Goal: Navigation & Orientation: Understand site structure

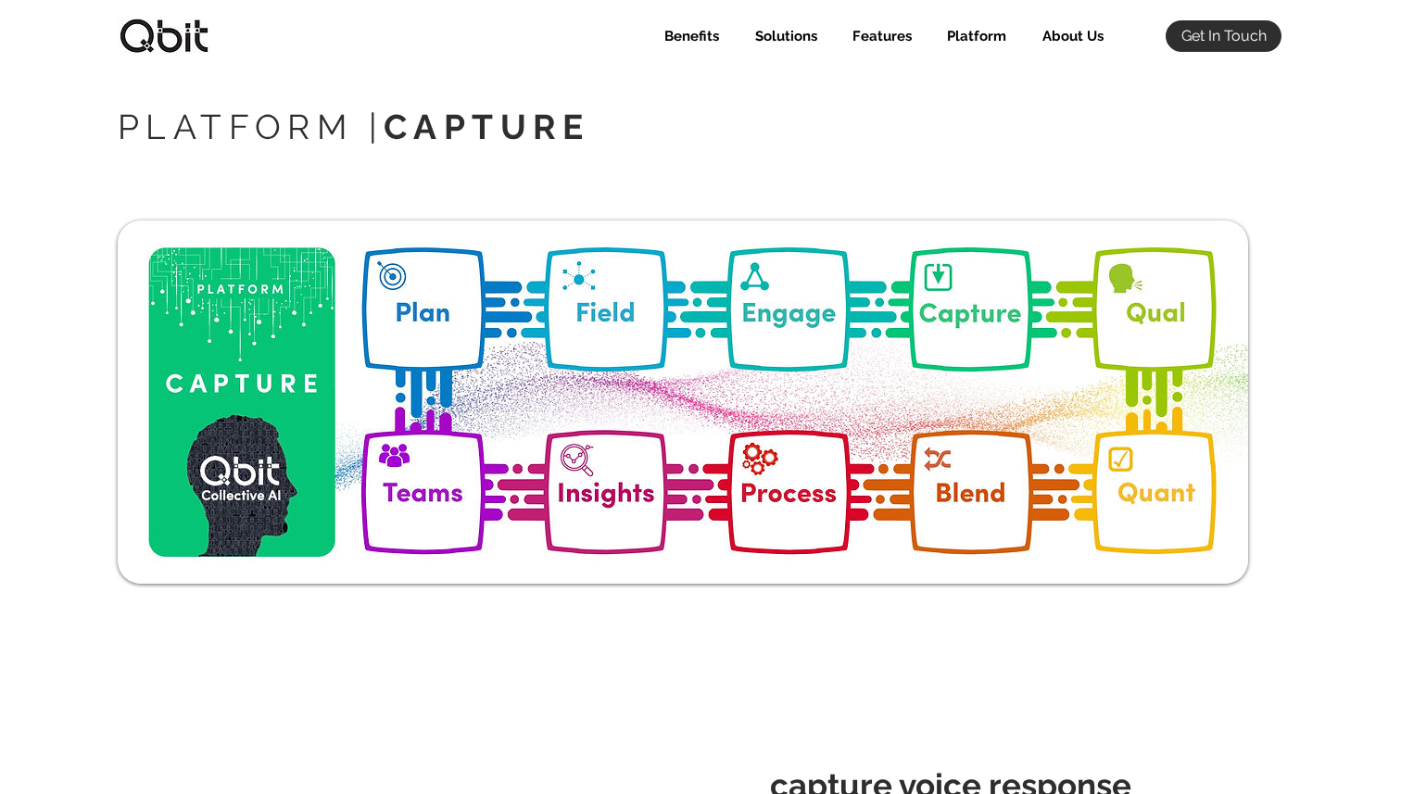
select select "Agency"
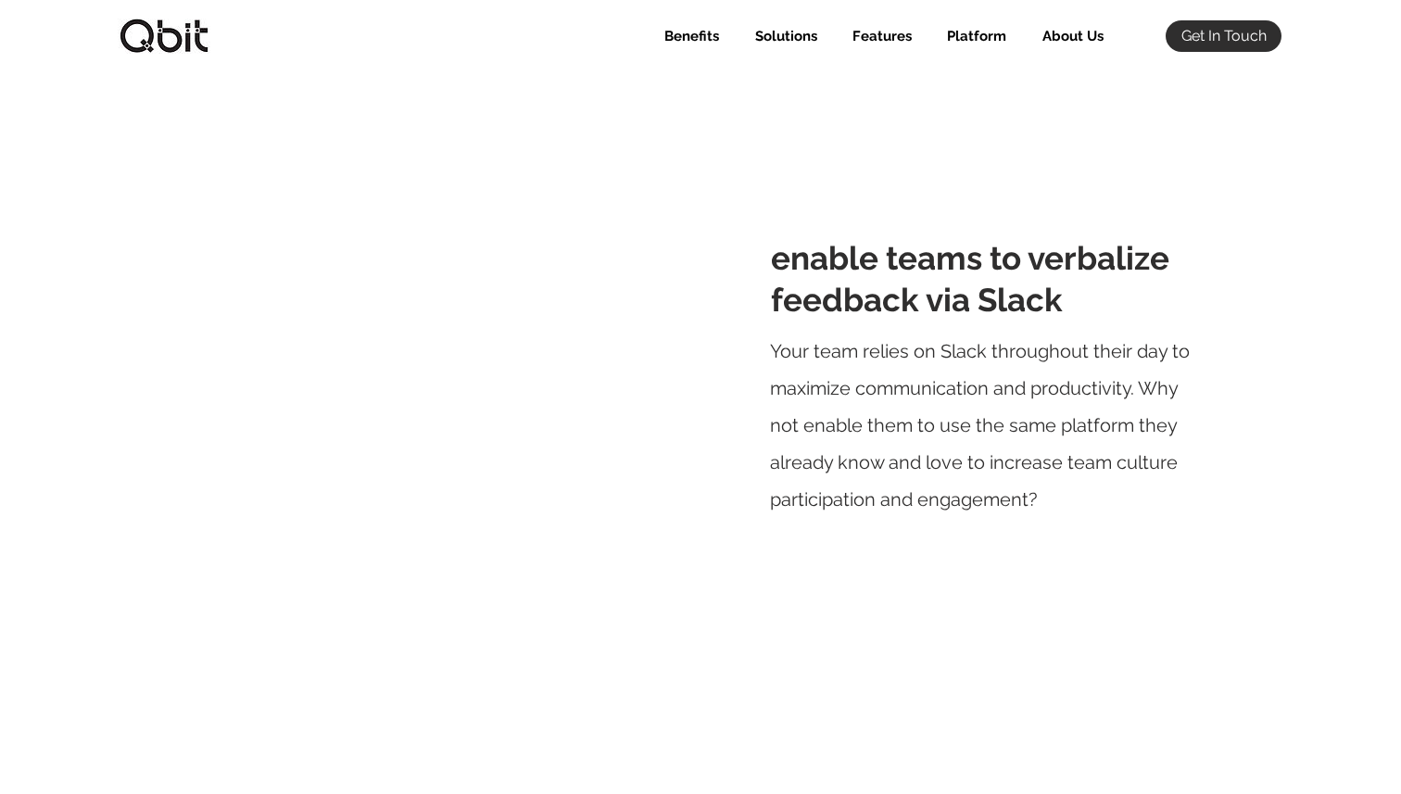
scroll to position [1715, 0]
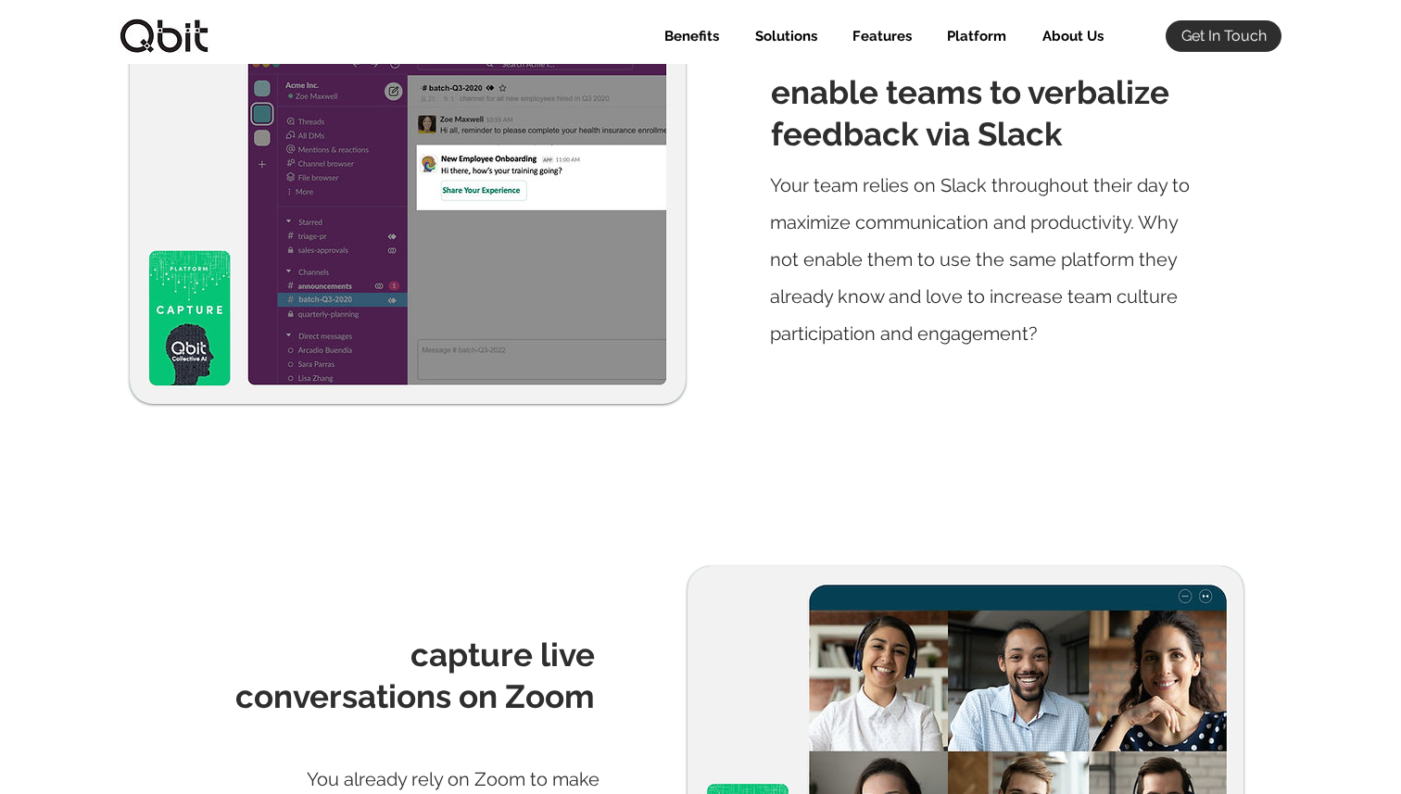
click at [186, 52] on img at bounding box center [164, 36] width 93 height 35
click at [161, 20] on img at bounding box center [164, 36] width 93 height 35
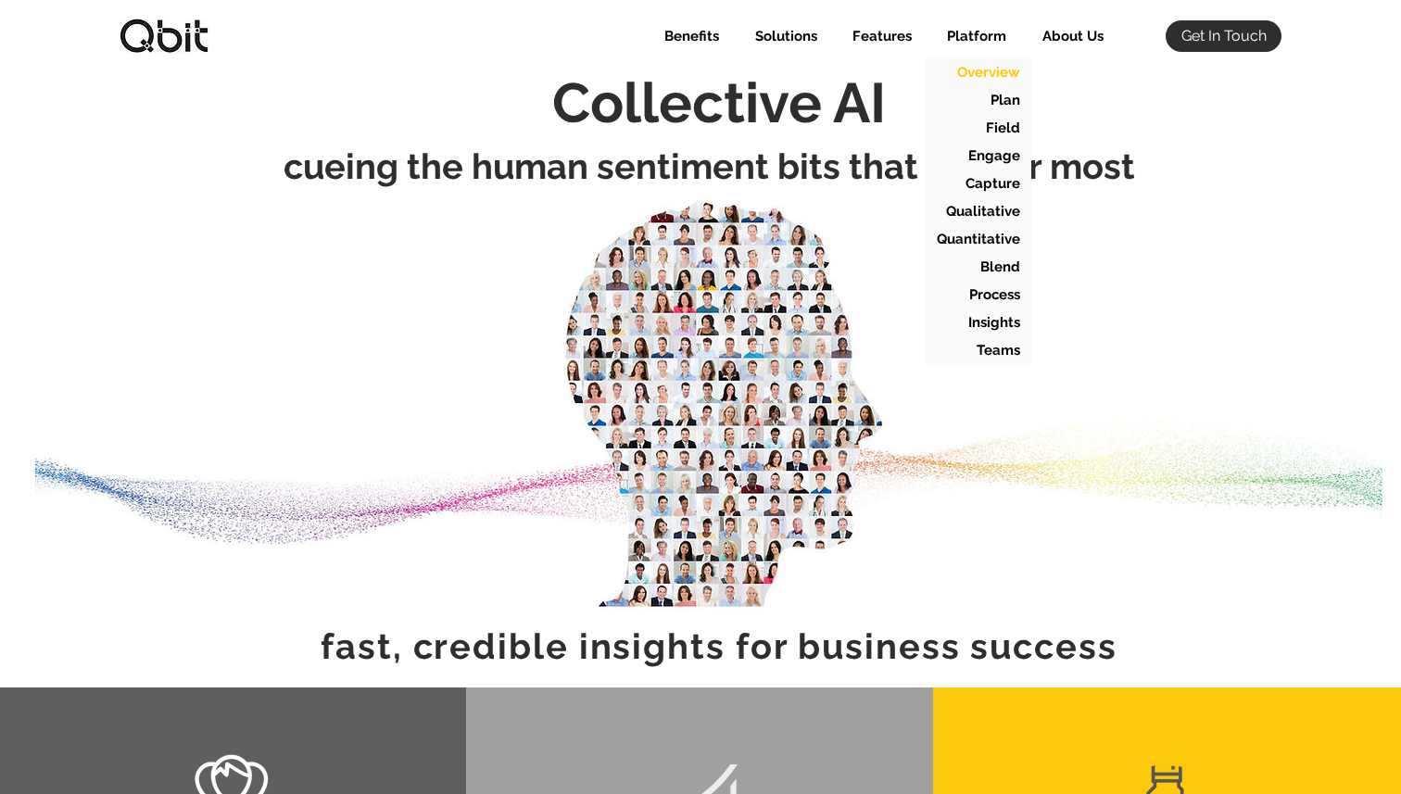
click at [978, 59] on p "Overview" at bounding box center [988, 72] width 77 height 28
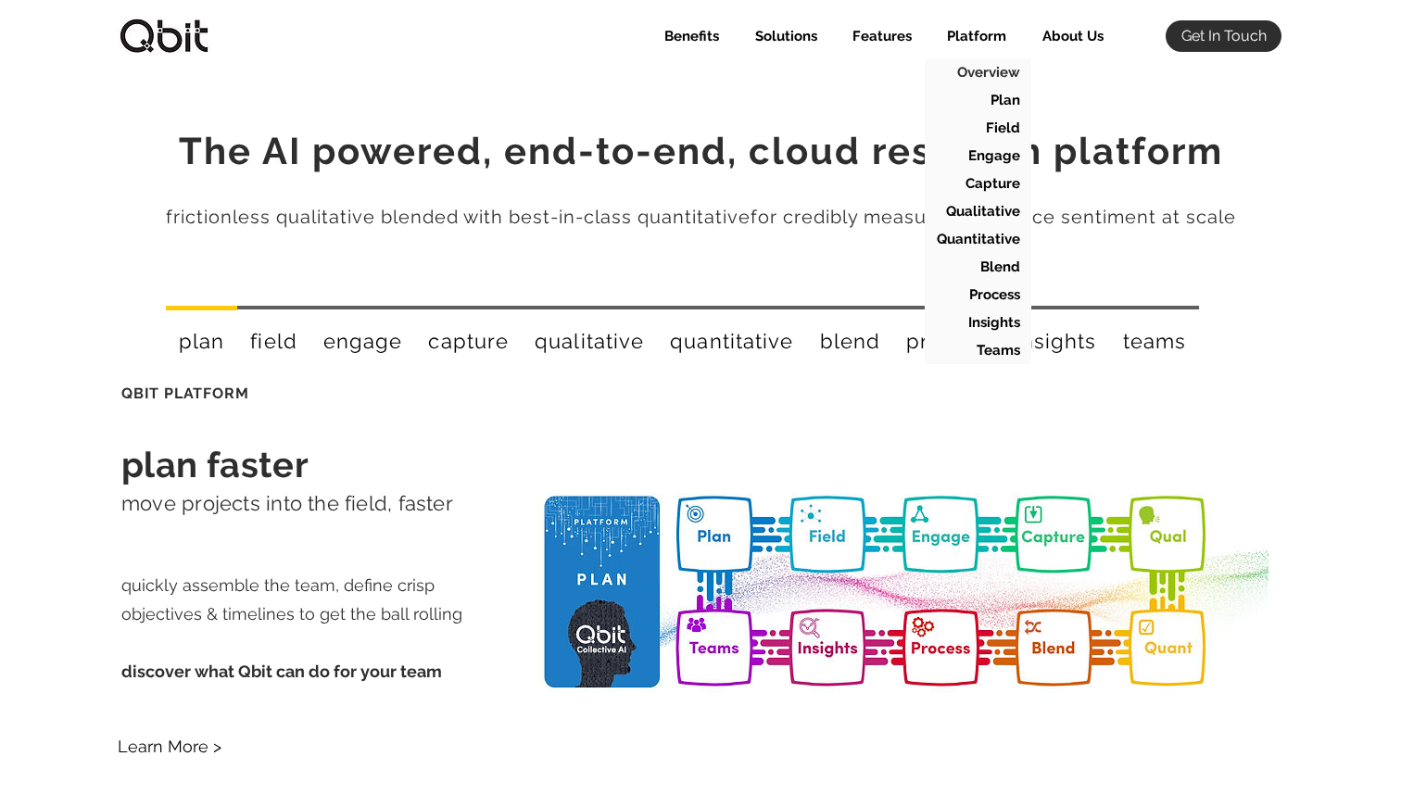
click at [739, 378] on div "QBIT PLATFORM plan faster move projects into the field, faster quickly assemble…" at bounding box center [683, 575] width 1234 height 407
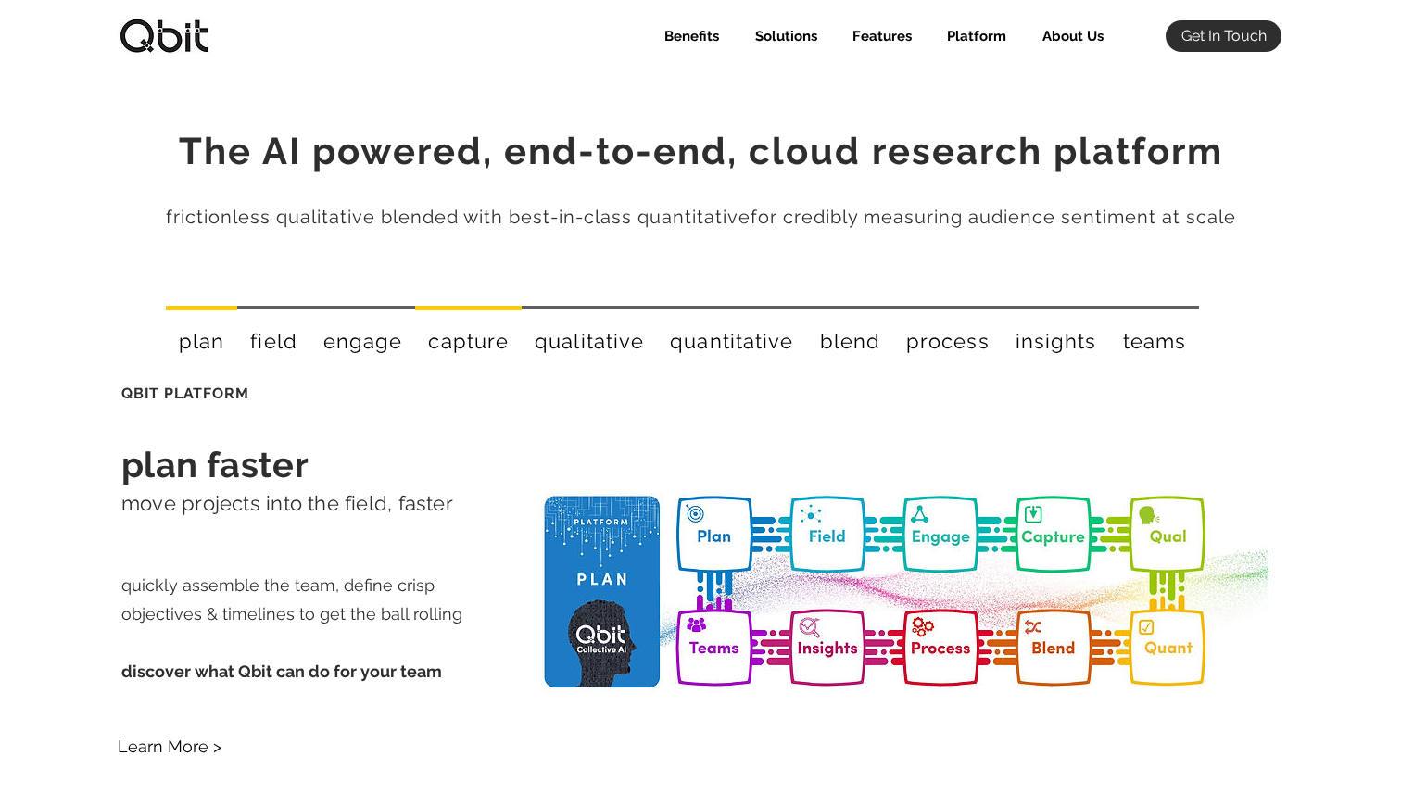
click at [437, 326] on div "capture" at bounding box center [468, 339] width 107 height 66
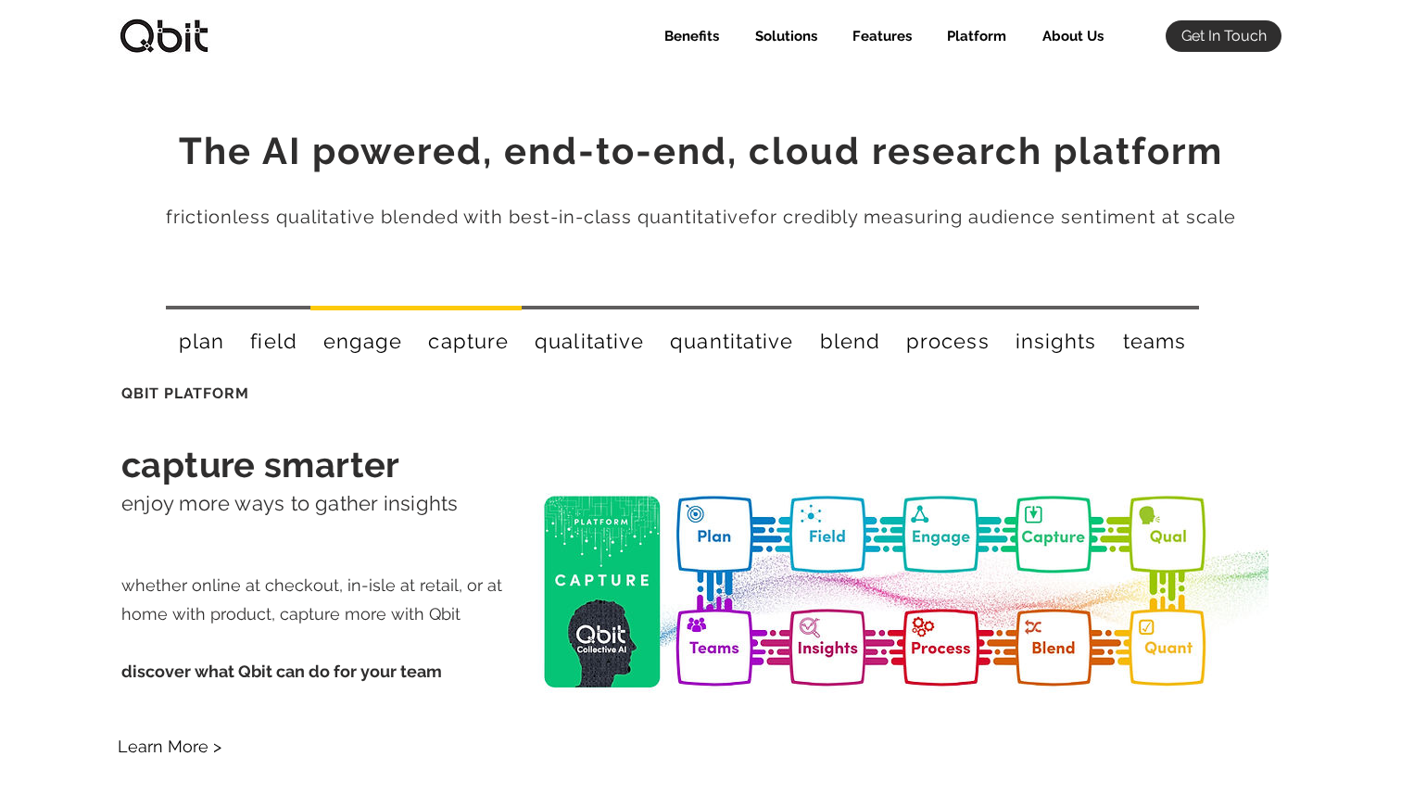
click at [385, 329] on span "engage" at bounding box center [363, 341] width 80 height 24
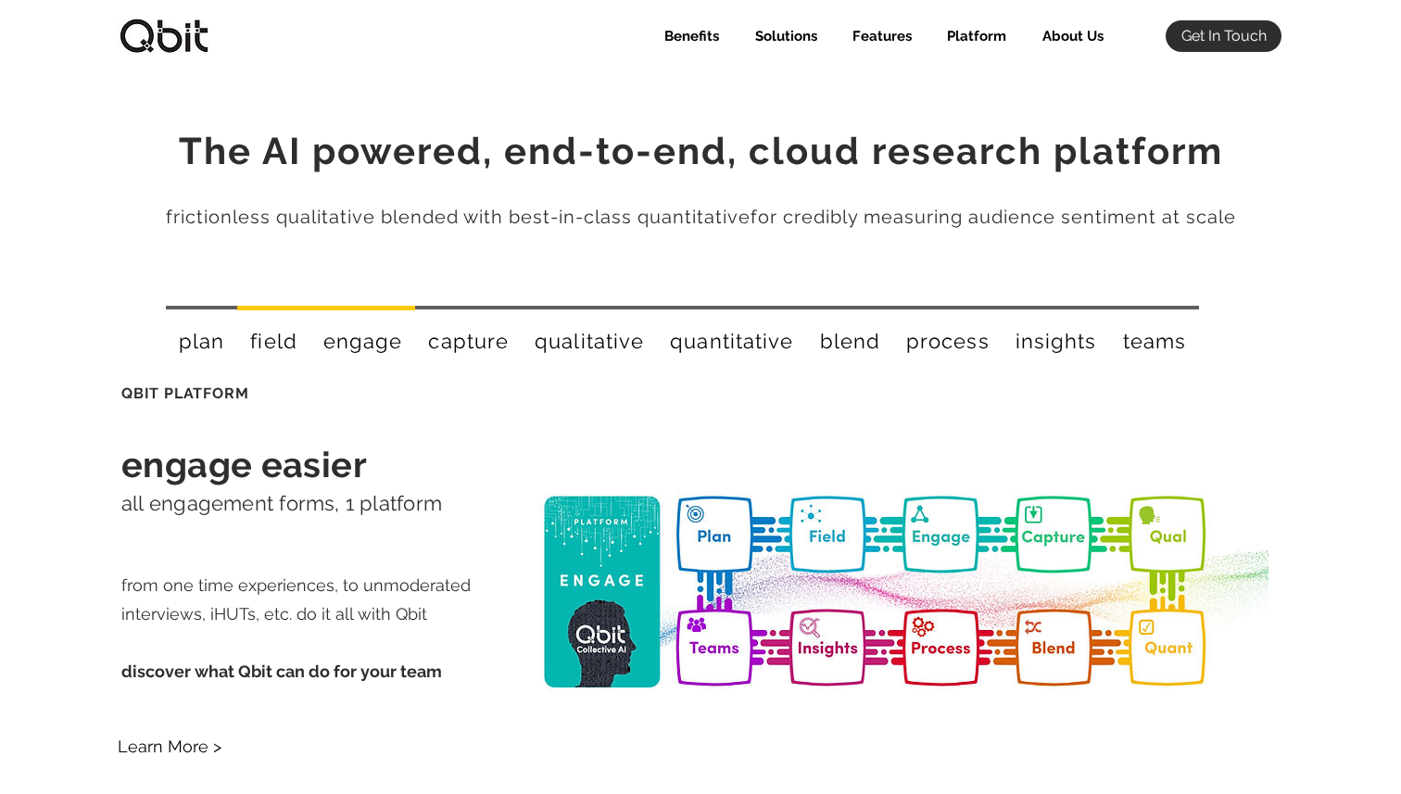
click at [295, 317] on div "field" at bounding box center [273, 339] width 73 height 66
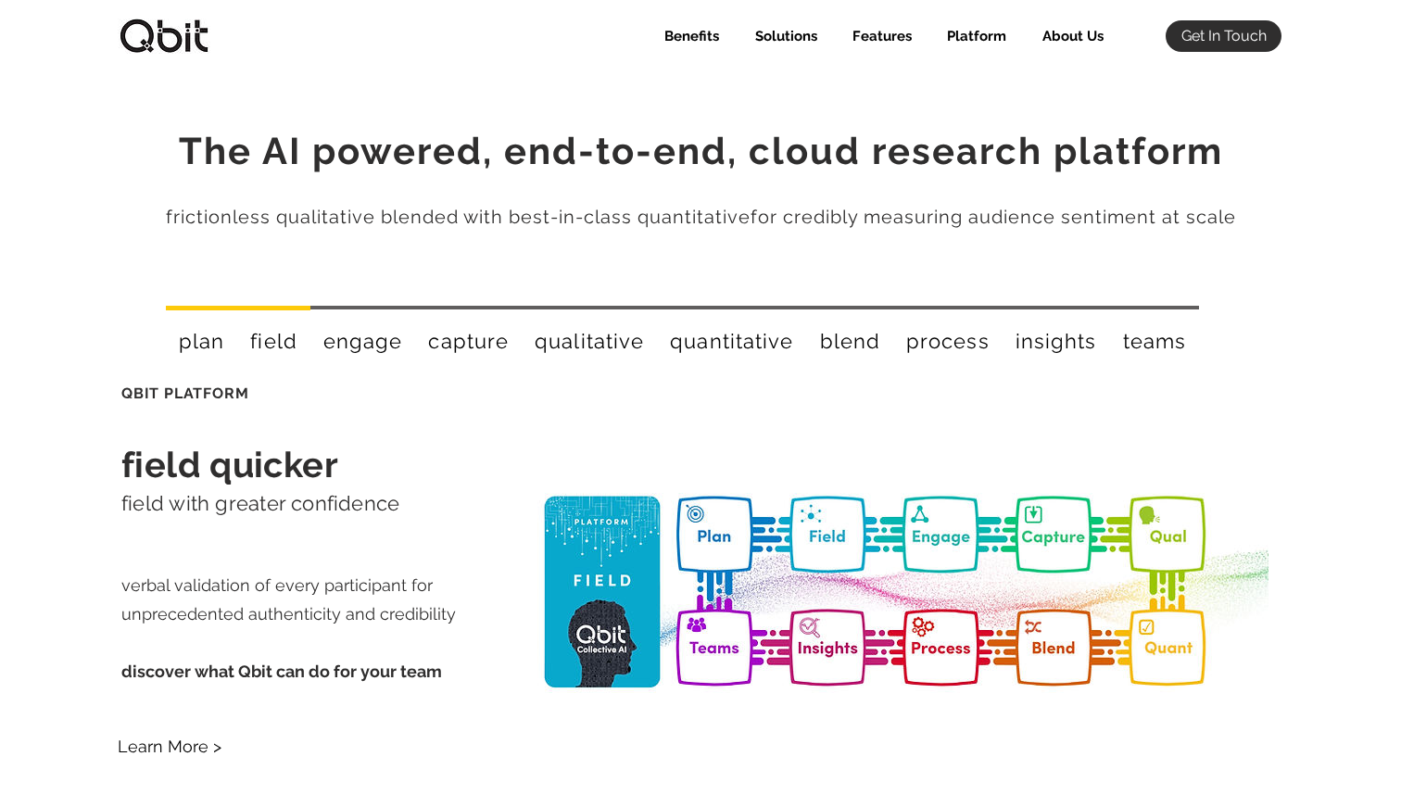
click at [220, 311] on div "plan" at bounding box center [201, 339] width 71 height 66
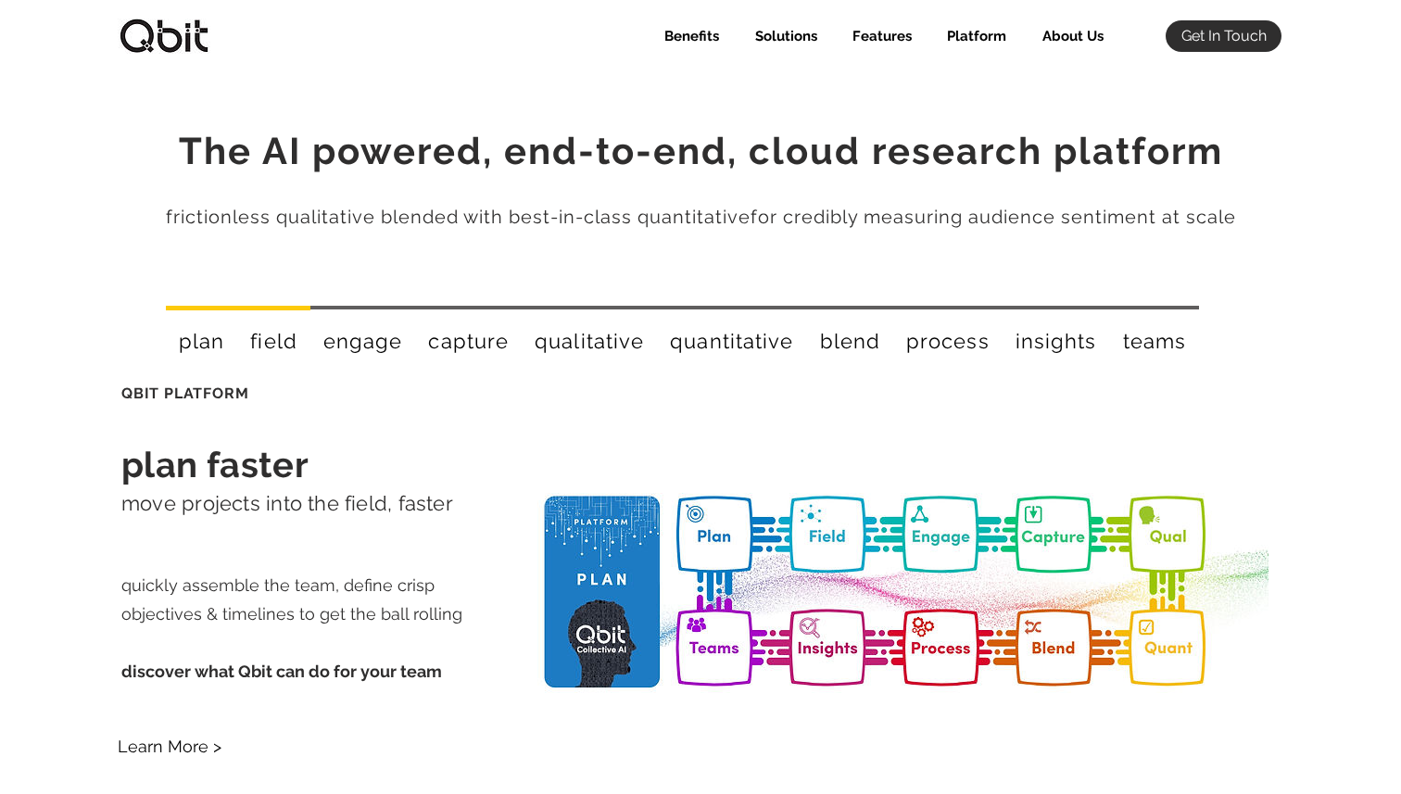
click at [280, 311] on div "field" at bounding box center [273, 339] width 73 height 66
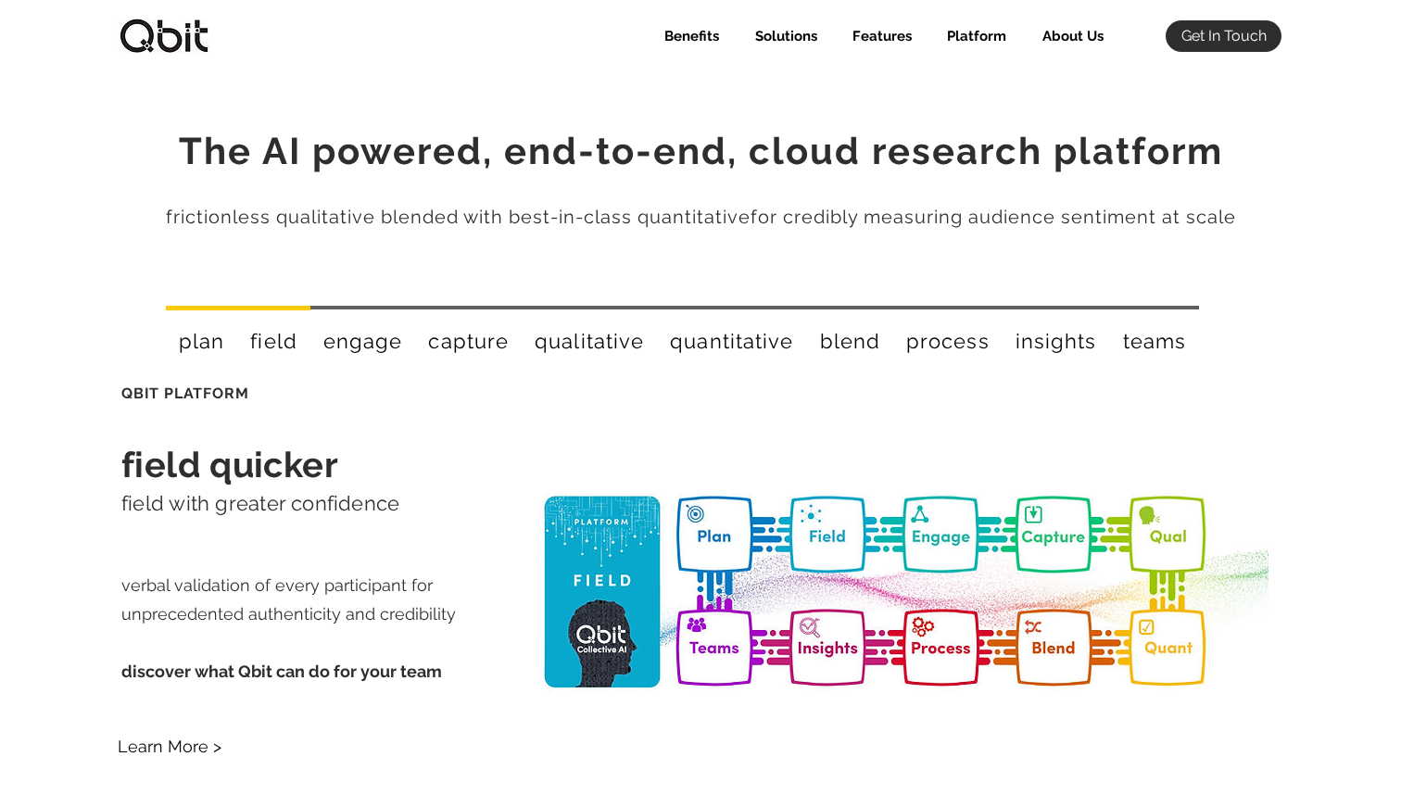
click at [184, 311] on div "plan" at bounding box center [201, 339] width 71 height 66
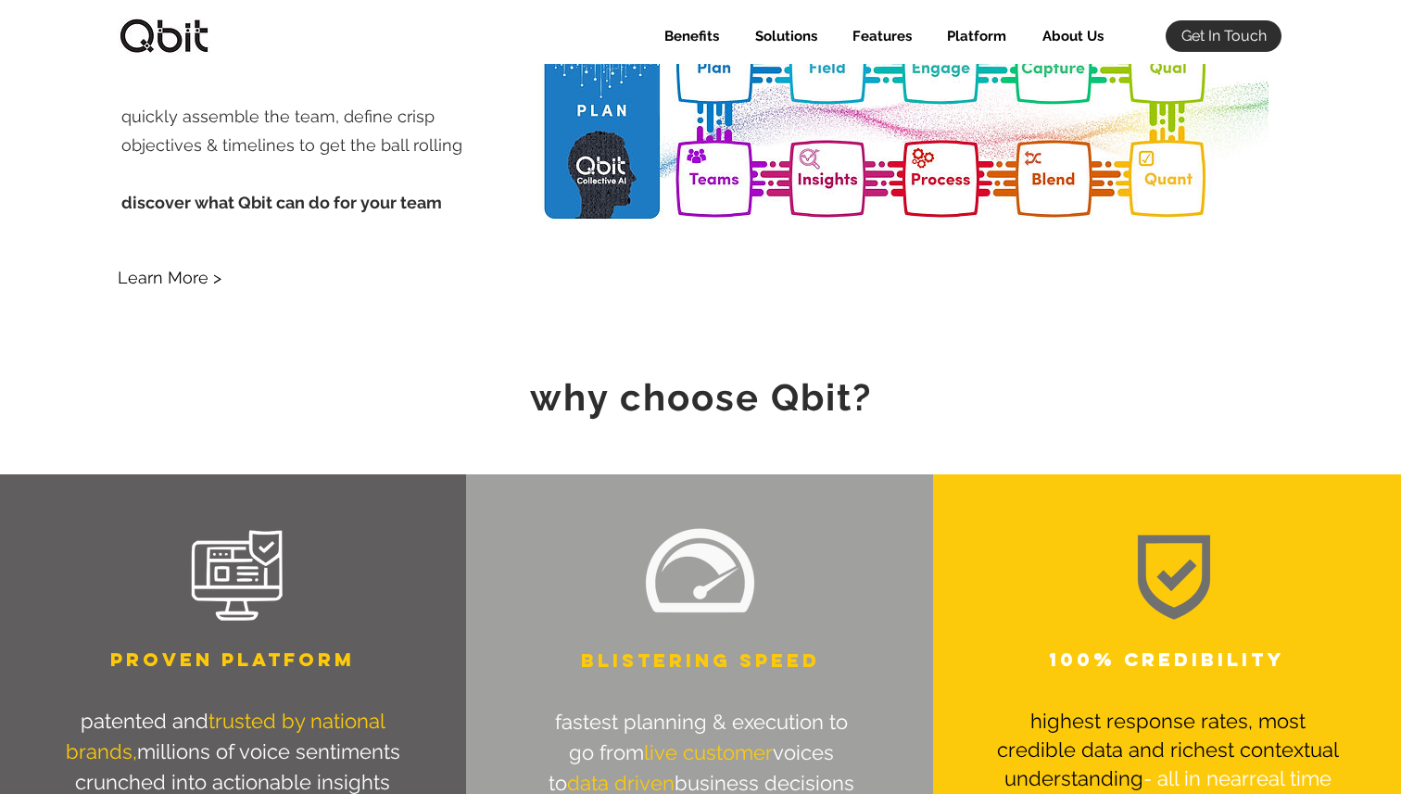
scroll to position [630, 0]
